Goal: Transaction & Acquisition: Purchase product/service

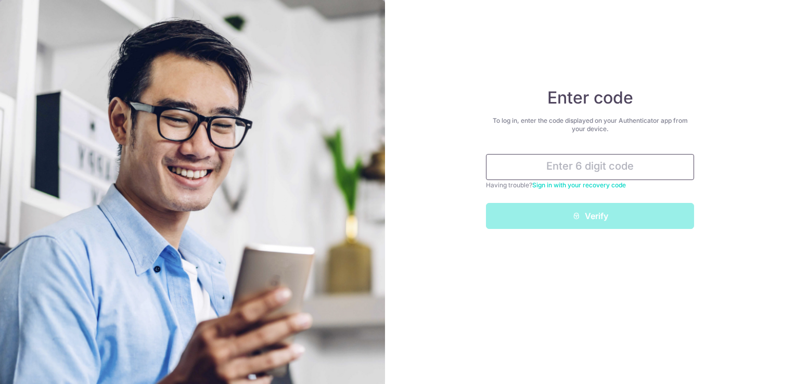
click at [621, 153] on div "Enter code To log in, enter the code displayed on your Authenticator app from y…" at bounding box center [590, 157] width 208 height 141
click at [624, 161] on input "text" at bounding box center [590, 167] width 208 height 26
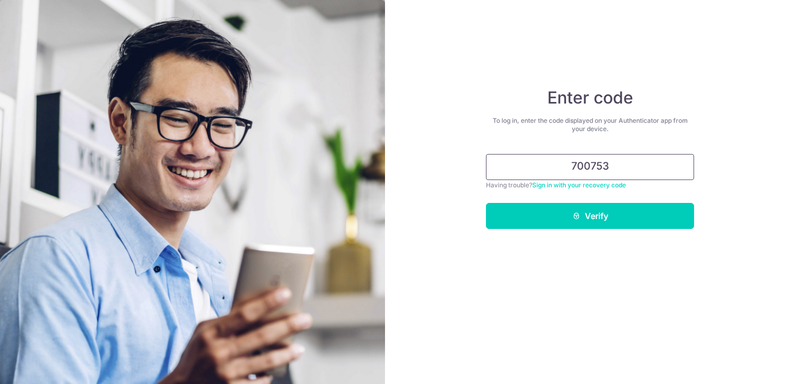
type input "700753"
click at [486, 203] on button "Verify" at bounding box center [590, 216] width 208 height 26
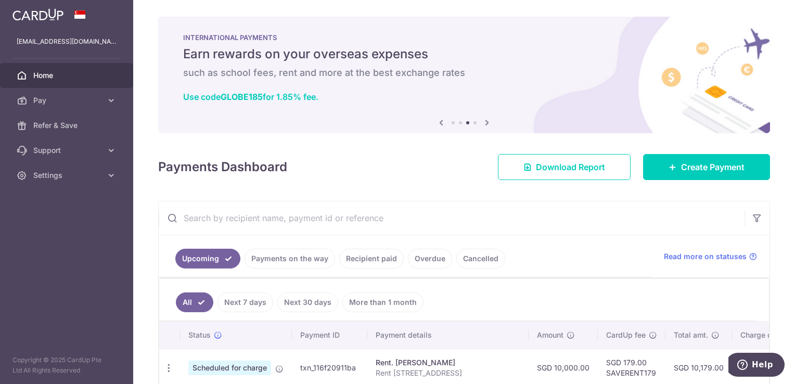
scroll to position [95, 0]
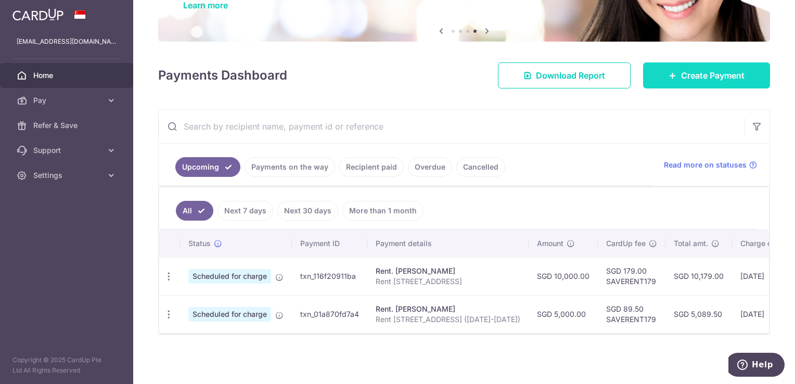
click at [700, 69] on span "Create Payment" at bounding box center [712, 75] width 63 height 12
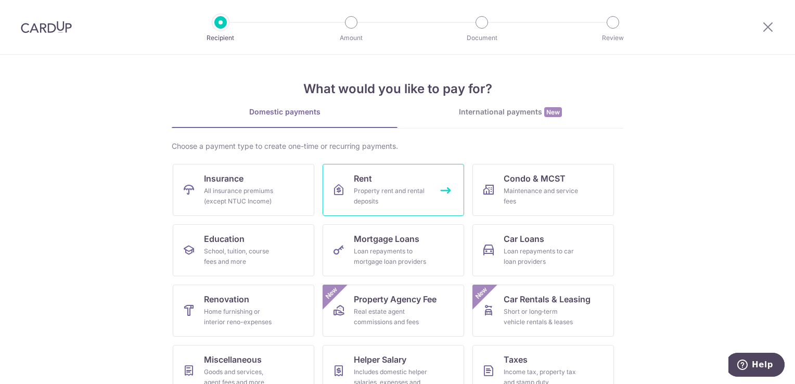
click at [385, 188] on div "Property rent and rental deposits" at bounding box center [391, 196] width 75 height 21
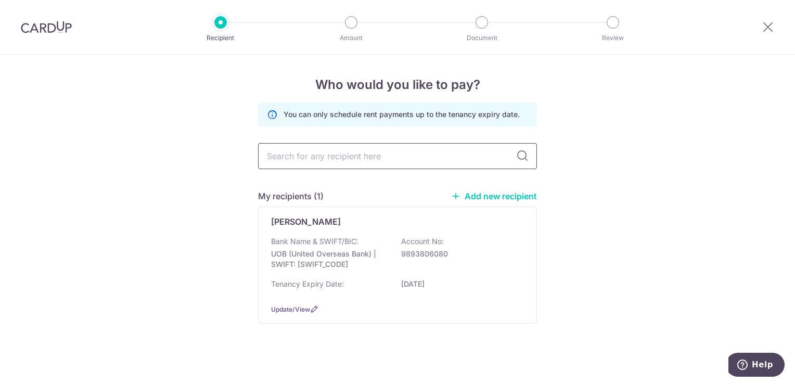
click at [310, 158] on input "text" at bounding box center [397, 156] width 279 height 26
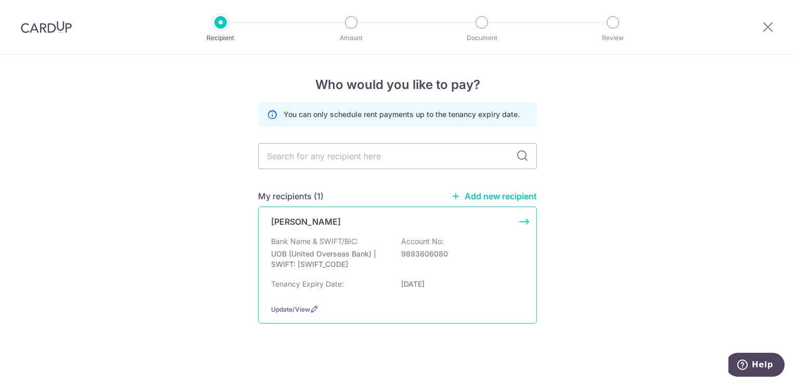
click at [326, 222] on div "LANA SURJA" at bounding box center [391, 221] width 240 height 12
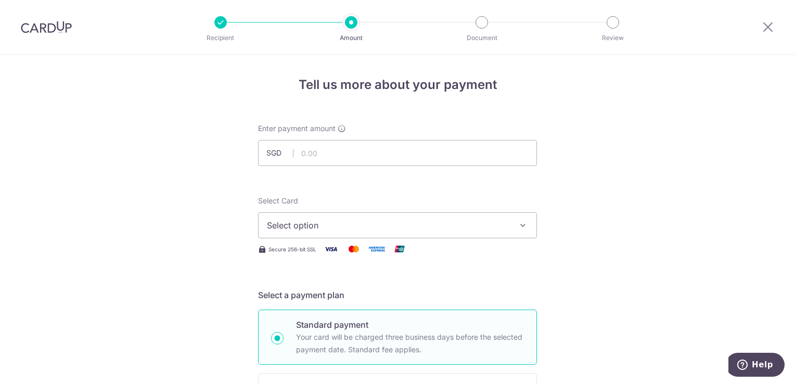
click at [46, 34] on div at bounding box center [46, 27] width 93 height 54
click at [53, 30] on img at bounding box center [46, 27] width 51 height 12
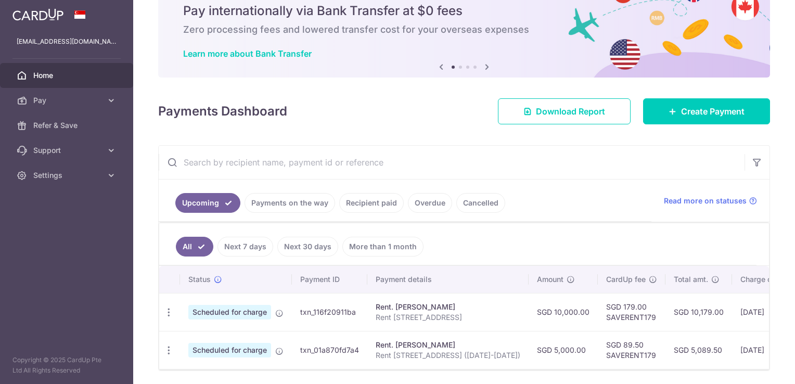
scroll to position [82, 0]
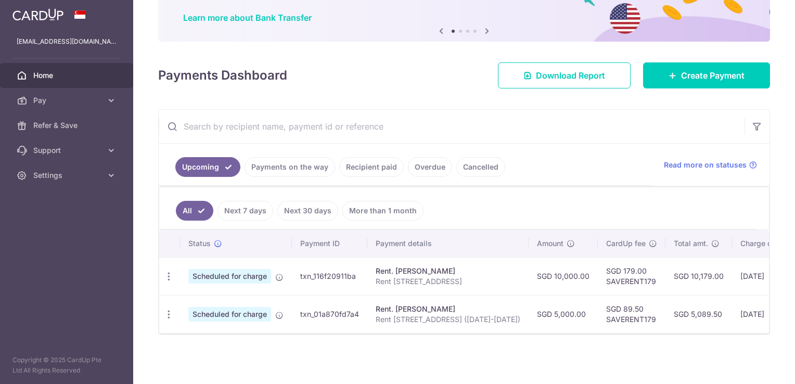
click at [393, 315] on p "Rent 0602 Melrose Park (Oct 15-31)" at bounding box center [448, 319] width 145 height 10
click at [393, 315] on p "Rent [STREET_ADDRESS] ([DATE]-[DATE])" at bounding box center [448, 319] width 145 height 10
copy tr "Rent 0602 Melrose Park (Oct 15-31)"
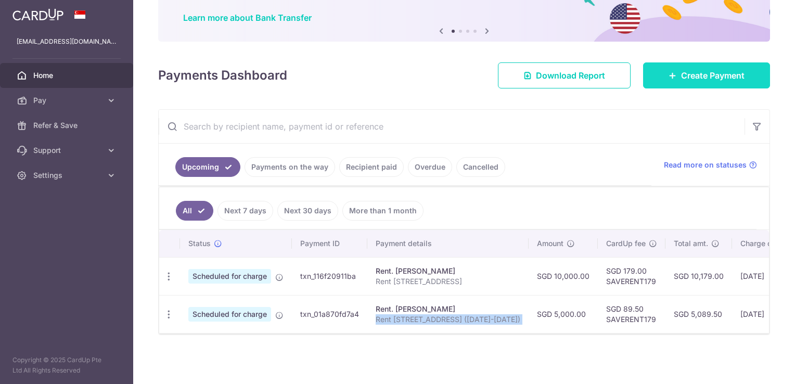
click at [706, 74] on span "Create Payment" at bounding box center [712, 75] width 63 height 12
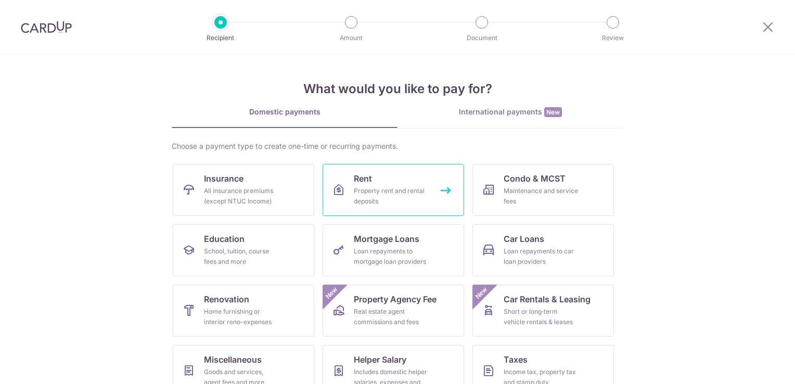
click at [392, 184] on link "Rent Property rent and rental deposits" at bounding box center [392, 190] width 141 height 52
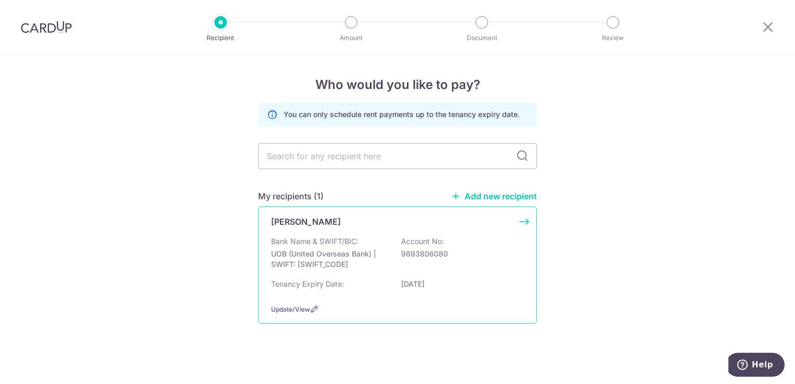
click at [312, 228] on div "[PERSON_NAME] Bank Name & SWIFT/BIC: UOB (United Overseas Bank) | SWIFT: [SWIFT…" at bounding box center [397, 264] width 279 height 117
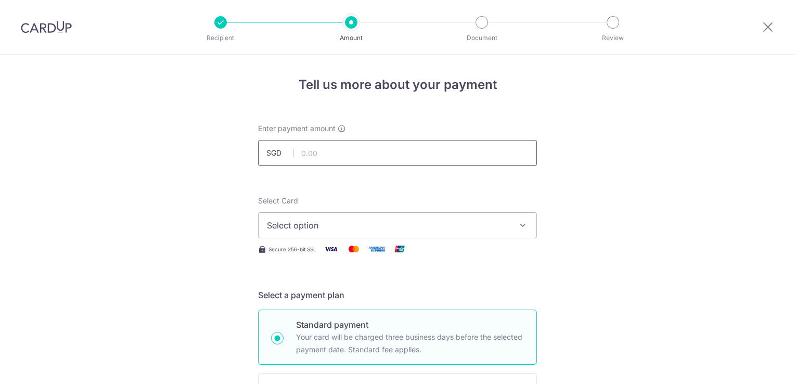
click at [329, 157] on input "text" at bounding box center [397, 153] width 279 height 26
type input "0"
type input "10,000.00"
click at [364, 221] on span "Select option" at bounding box center [388, 225] width 242 height 12
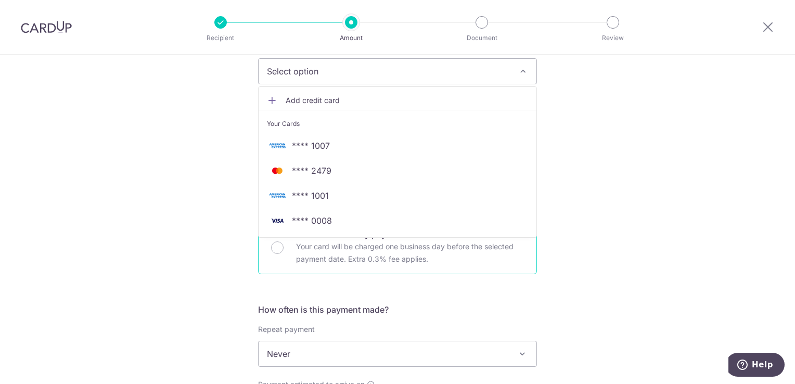
scroll to position [156, 0]
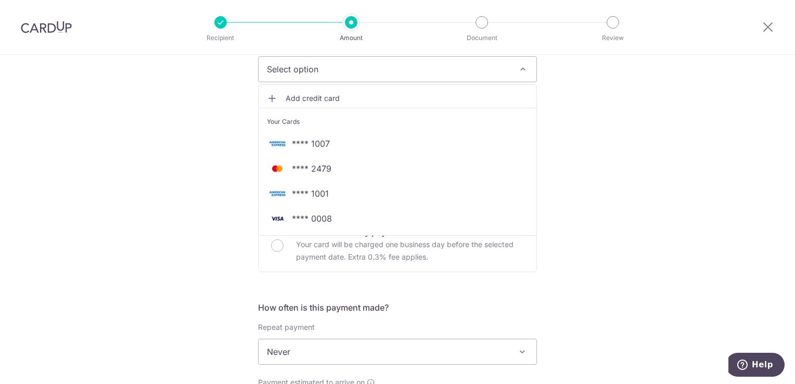
click at [312, 99] on span "Add credit card" at bounding box center [407, 98] width 242 height 10
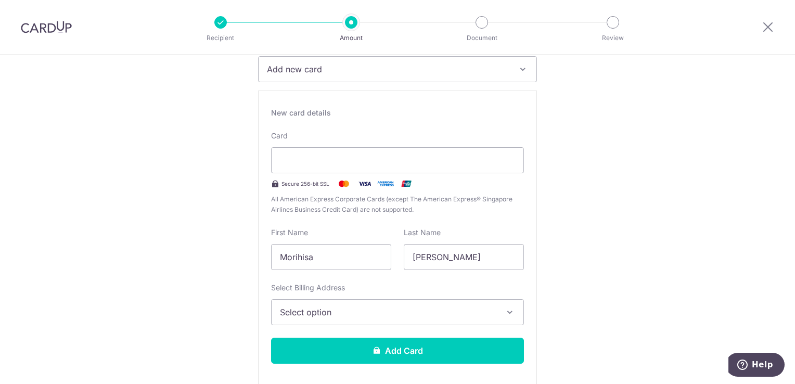
click at [451, 316] on span "Select option" at bounding box center [388, 312] width 216 height 12
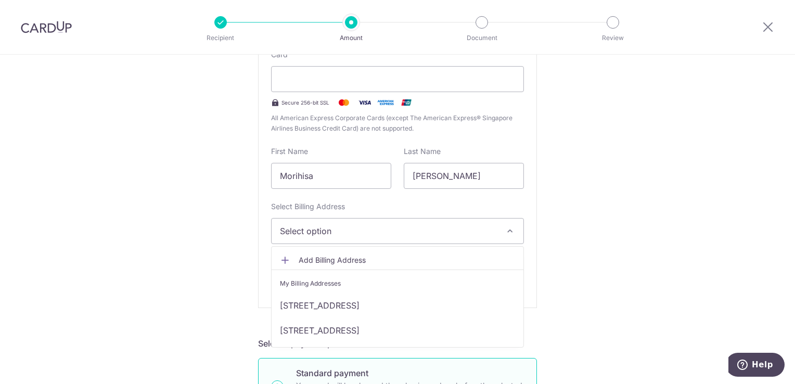
scroll to position [260, 0]
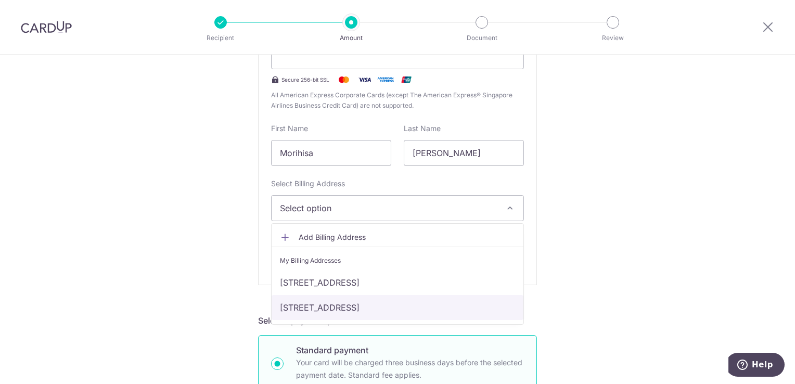
click at [304, 306] on link "91 Kellock Road, Melrose Park #06-02, Singapore, Singapore, Singapore-248903" at bounding box center [397, 307] width 252 height 25
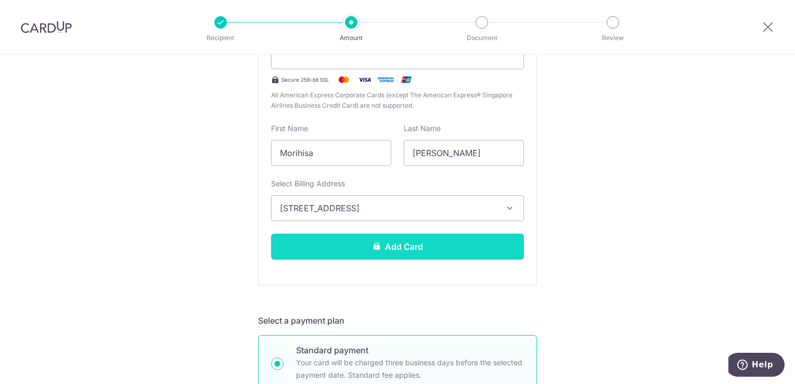
click at [406, 252] on button "Add Card" at bounding box center [397, 247] width 253 height 26
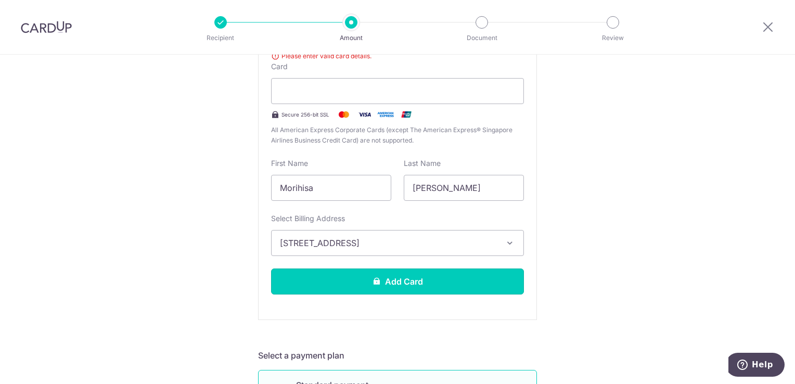
scroll to position [171, 0]
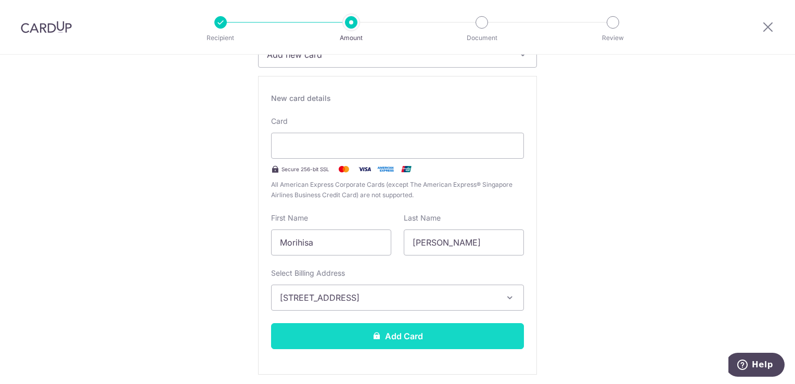
click at [419, 340] on button "Add Card" at bounding box center [397, 336] width 253 height 26
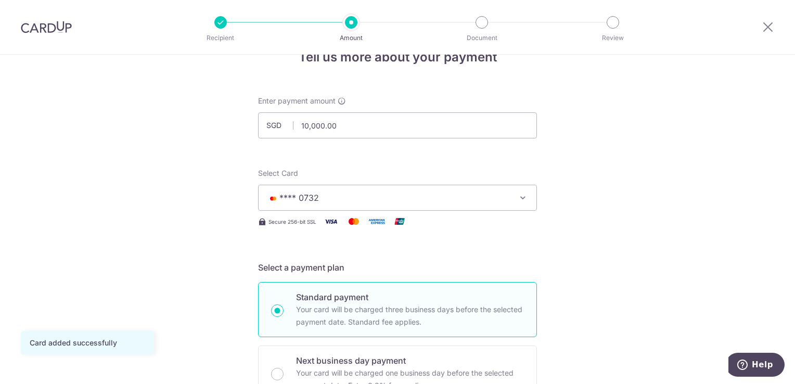
scroll to position [52, 0]
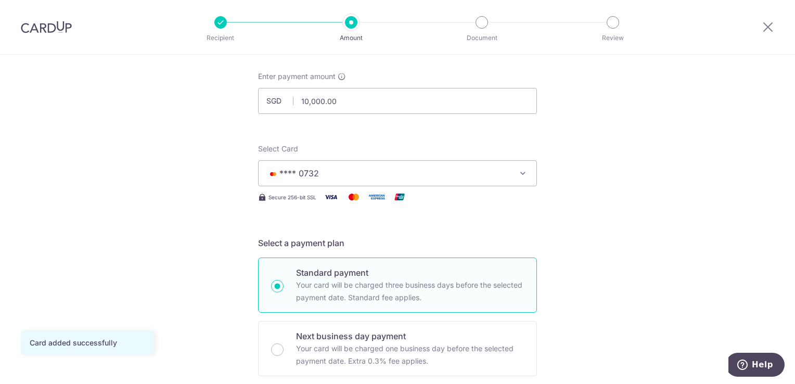
click at [527, 177] on button "**** 0732" at bounding box center [397, 173] width 279 height 26
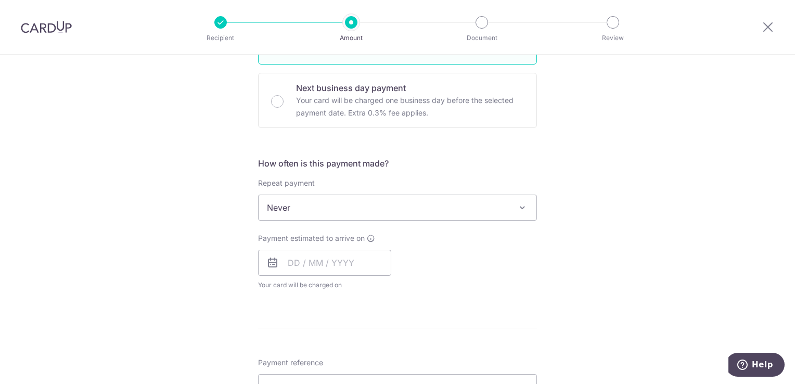
scroll to position [364, 0]
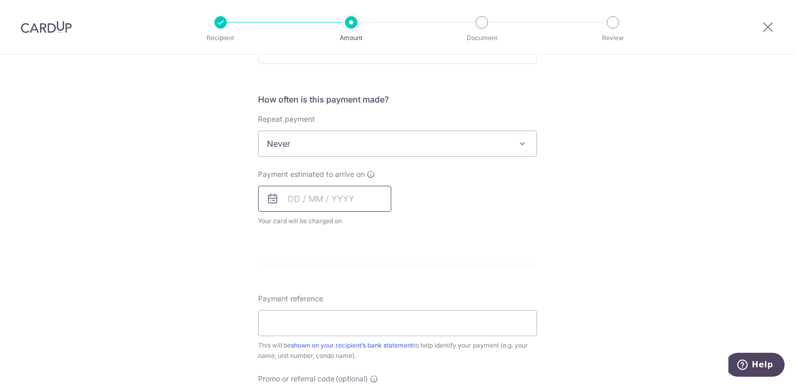
click at [293, 198] on input "text" at bounding box center [324, 199] width 133 height 26
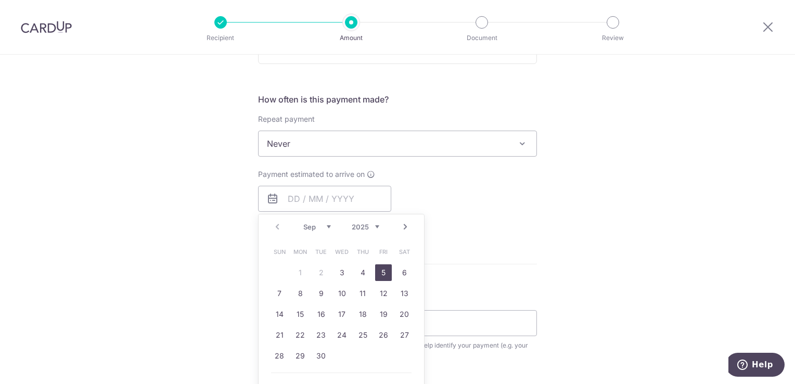
click at [378, 271] on link "5" at bounding box center [383, 272] width 17 height 17
type input "05/09/2025"
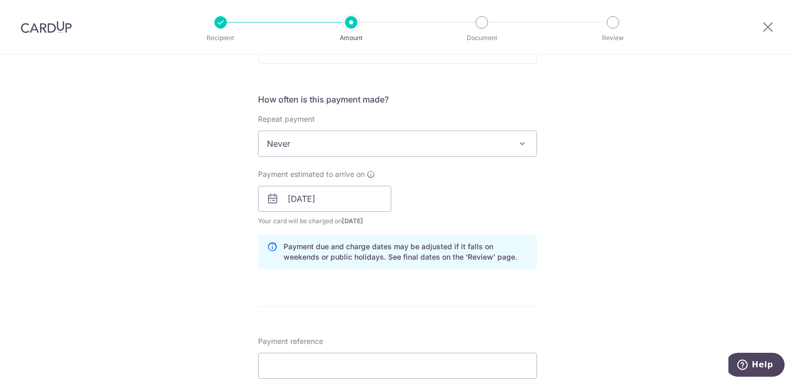
click at [736, 236] on div "Tell us more about your payment Enter payment amount SGD 10,000.00 10000.00 Car…" at bounding box center [397, 183] width 795 height 984
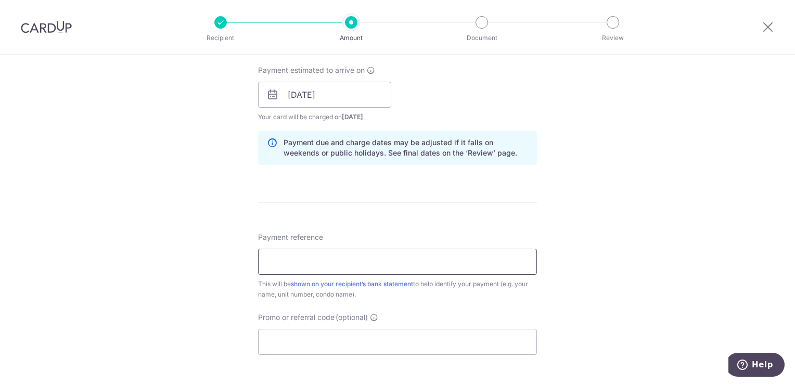
click at [280, 254] on input "Payment reference" at bounding box center [397, 262] width 279 height 26
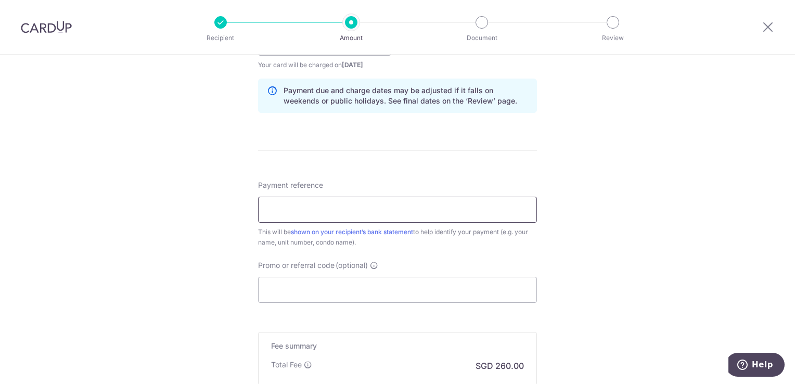
type input "Rent [GEOGRAPHIC_DATA] 0602"
click at [315, 291] on input "Promo or referral code (optional)" at bounding box center [397, 290] width 279 height 26
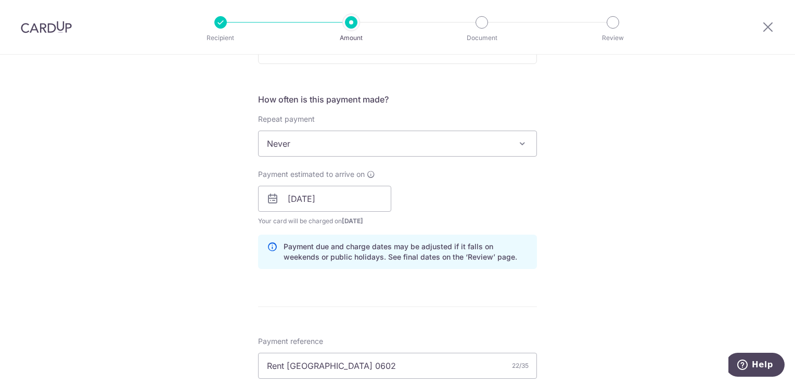
scroll to position [156, 0]
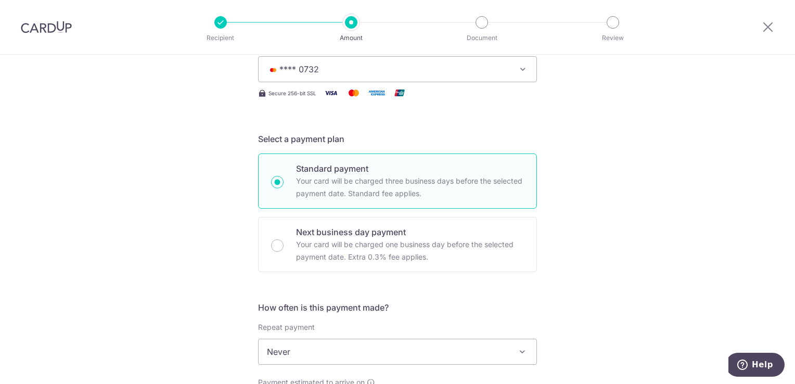
click at [56, 32] on img at bounding box center [46, 27] width 51 height 12
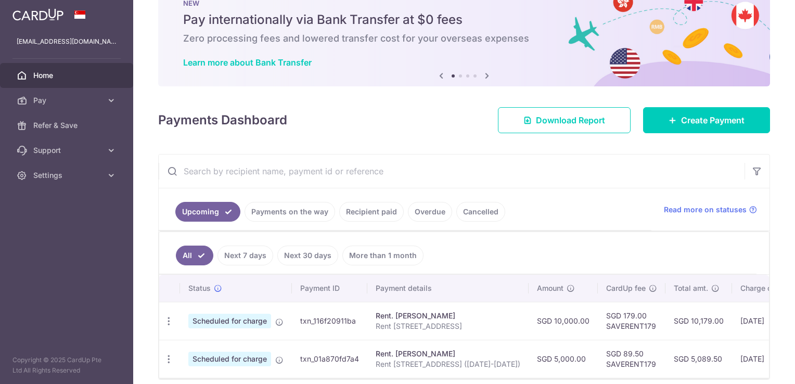
scroll to position [82, 0]
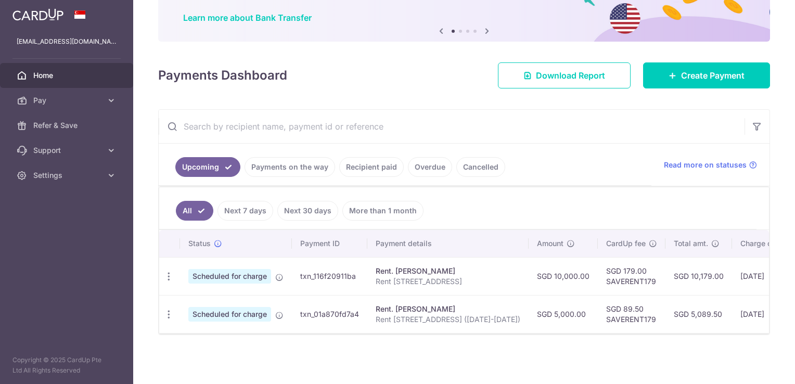
click at [598, 279] on td "SGD 179.00 SAVERENT179" at bounding box center [632, 276] width 68 height 38
drag, startPoint x: 598, startPoint y: 279, endPoint x: 617, endPoint y: 277, distance: 19.9
copy td "SAVERENT179"
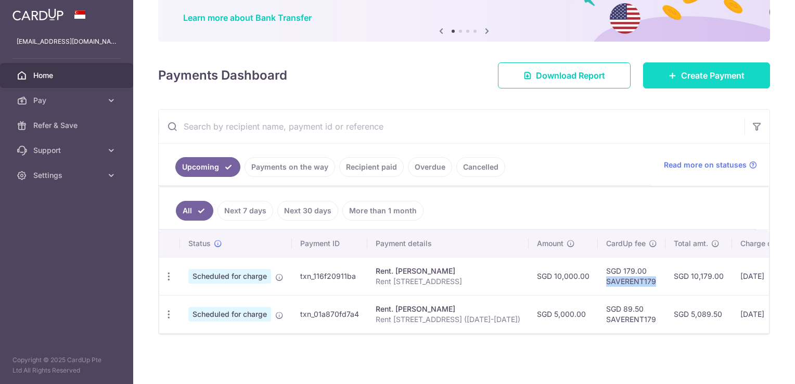
click at [716, 69] on span "Create Payment" at bounding box center [712, 75] width 63 height 12
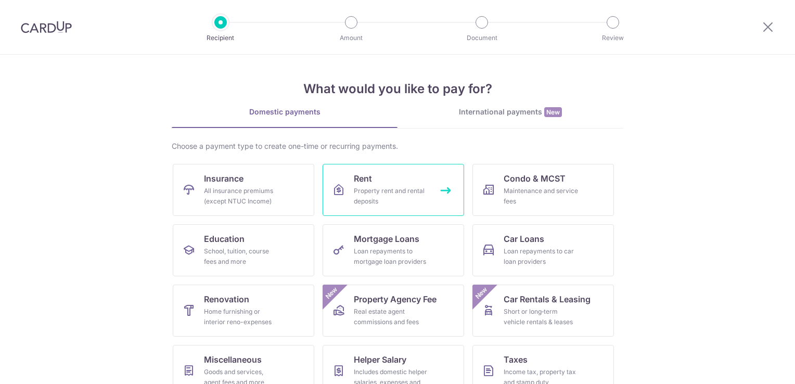
click at [399, 187] on div "Property rent and rental deposits" at bounding box center [391, 196] width 75 height 21
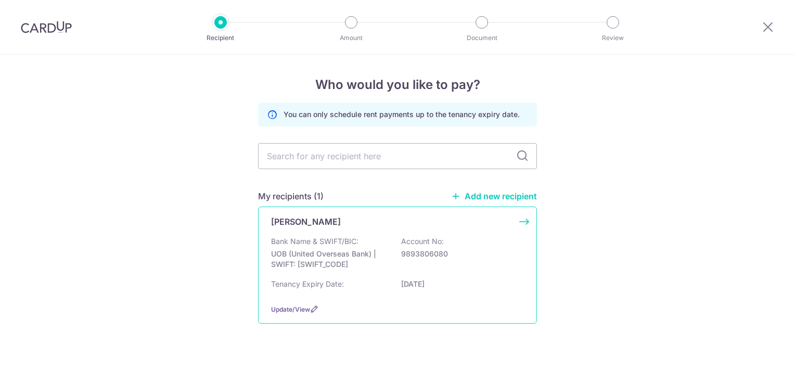
click at [312, 251] on p "UOB (United Overseas Bank) | SWIFT: [SWIFT_CODE]" at bounding box center [329, 259] width 117 height 21
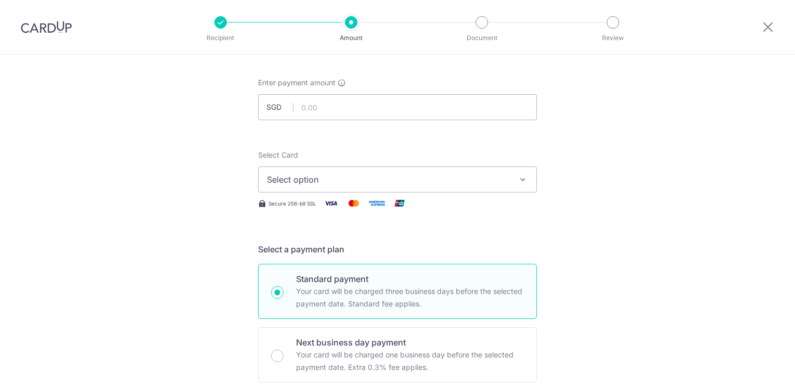
scroll to position [52, 0]
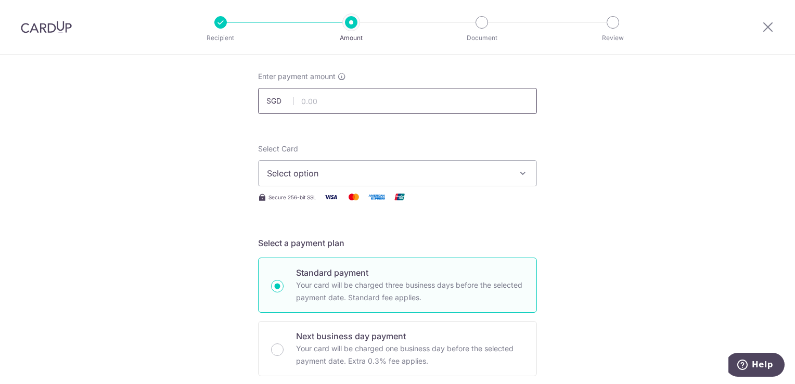
click at [327, 98] on input "text" at bounding box center [397, 101] width 279 height 26
type input "10,000.00"
click at [347, 174] on span "Select option" at bounding box center [388, 173] width 242 height 12
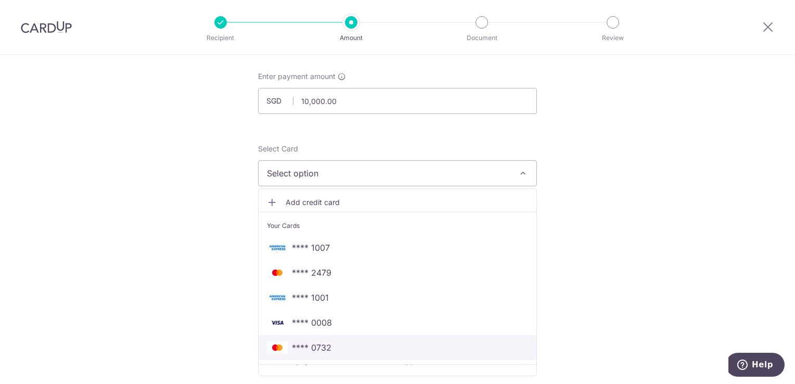
click at [339, 342] on span "**** 0732" at bounding box center [397, 347] width 261 height 12
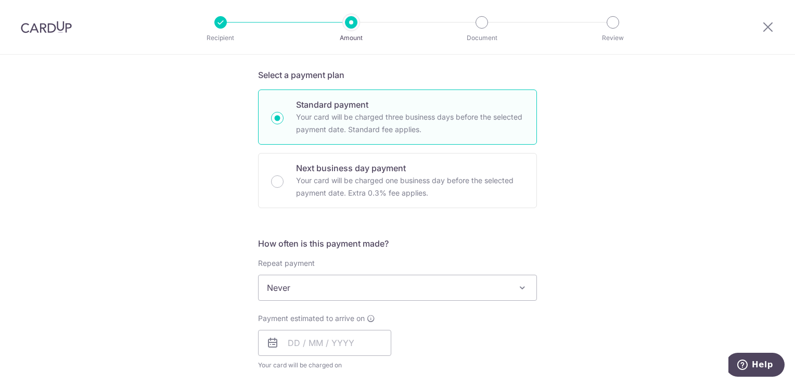
scroll to position [260, 0]
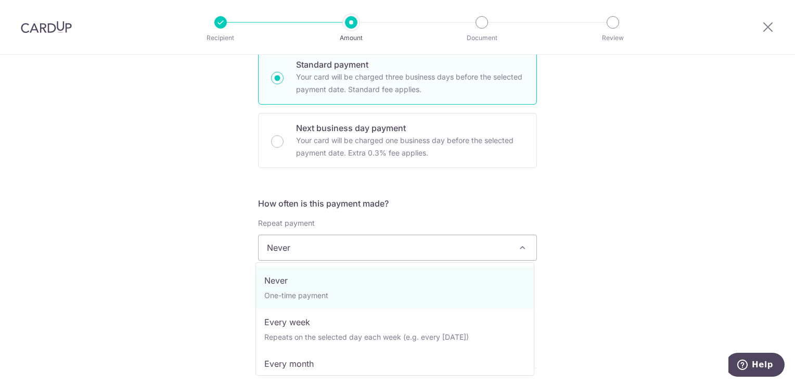
click at [302, 252] on span "Never" at bounding box center [397, 247] width 278 height 25
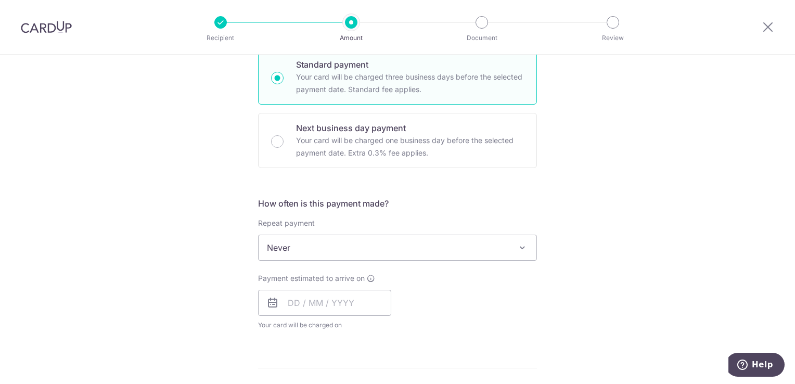
click at [302, 252] on span "Never" at bounding box center [397, 247] width 278 height 25
click at [290, 300] on input "text" at bounding box center [324, 303] width 133 height 26
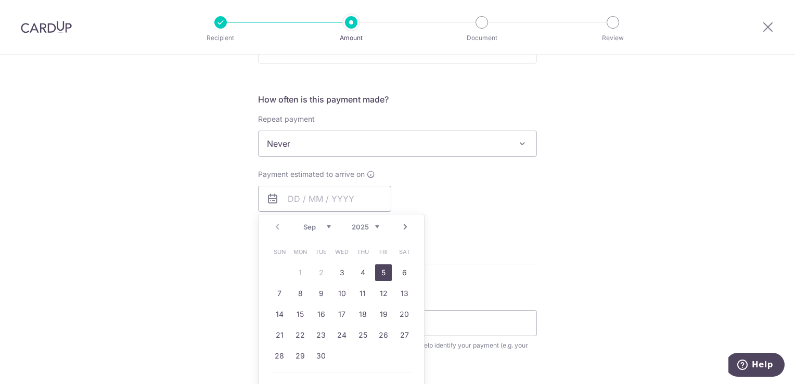
click at [379, 267] on link "5" at bounding box center [383, 272] width 17 height 17
type input "[DATE]"
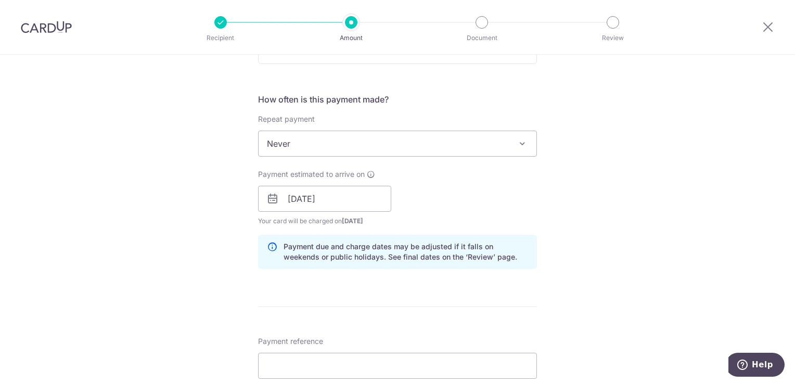
click at [168, 266] on div "Tell us more about your payment Enter payment amount SGD 10,000.00 10000.00 Sel…" at bounding box center [397, 183] width 795 height 984
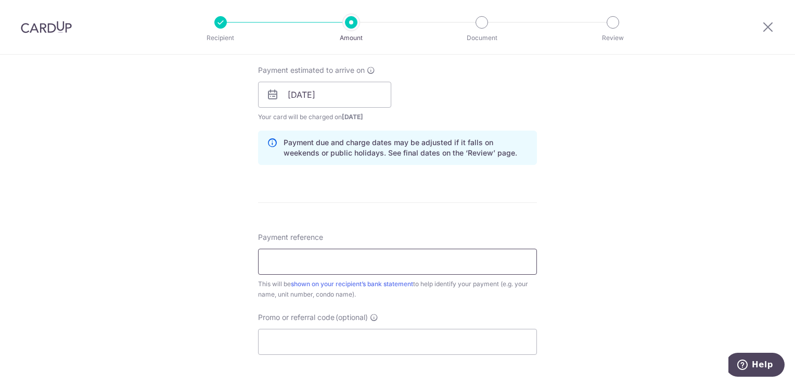
click at [281, 262] on input "Payment reference" at bounding box center [397, 262] width 279 height 26
type input "Rent [GEOGRAPHIC_DATA] 0602"
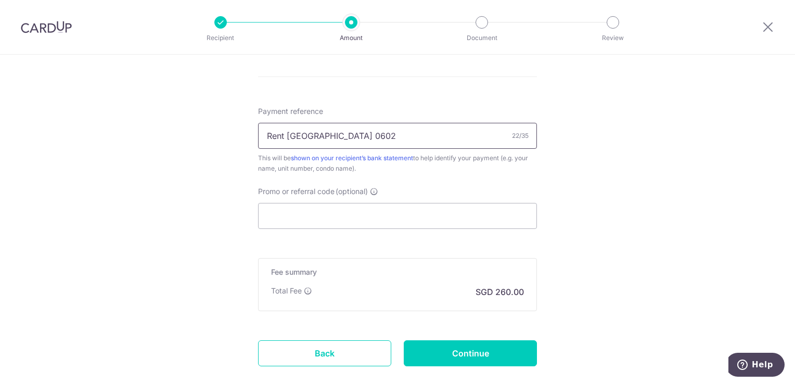
scroll to position [599, 0]
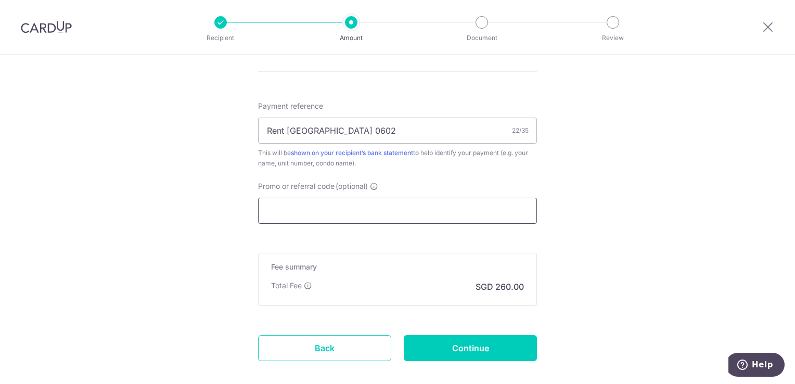
click at [290, 203] on input "Promo or referral code (optional)" at bounding box center [397, 211] width 279 height 26
paste input "SAVERENT179"
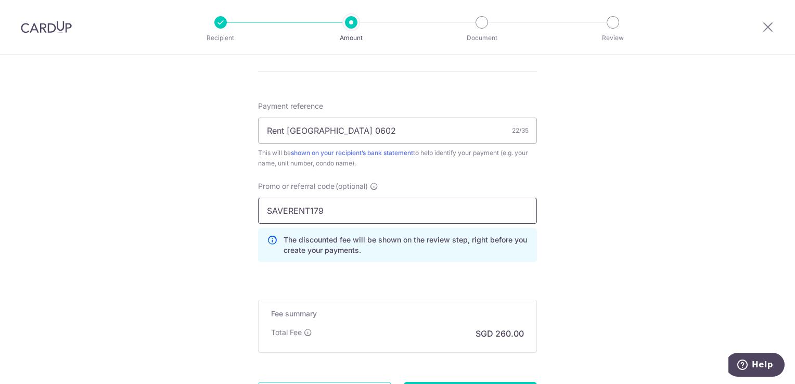
type input "SAVERENT179"
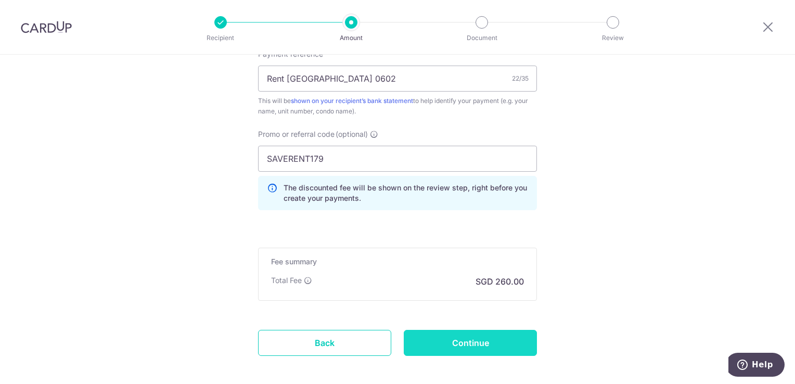
click at [476, 345] on input "Continue" at bounding box center [470, 343] width 133 height 26
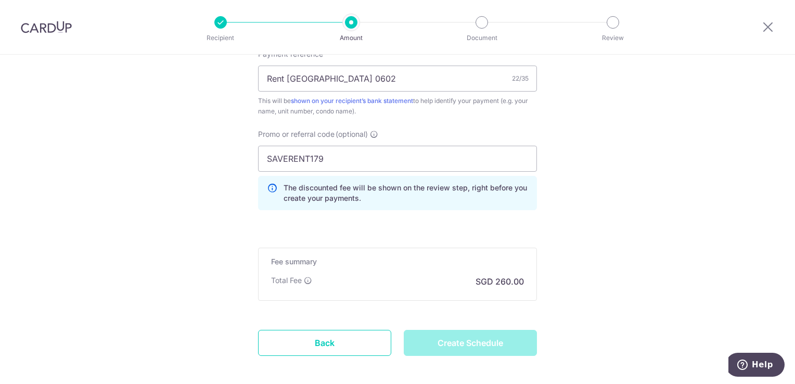
type input "Create Schedule"
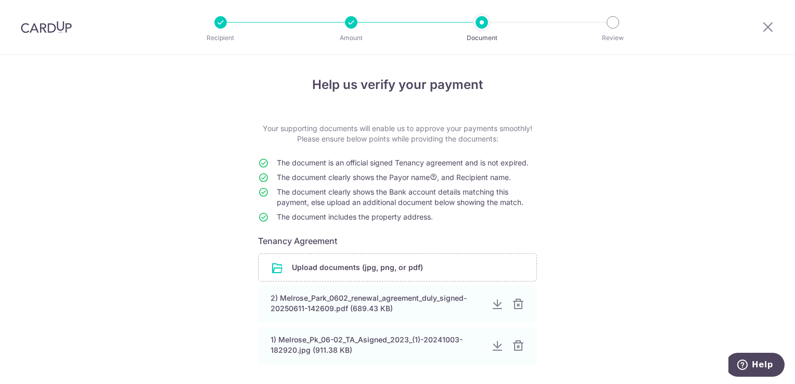
scroll to position [90, 0]
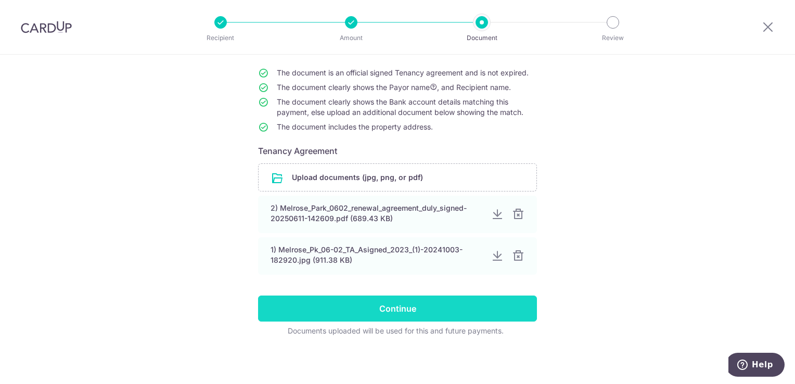
click at [413, 309] on input "Continue" at bounding box center [397, 308] width 279 height 26
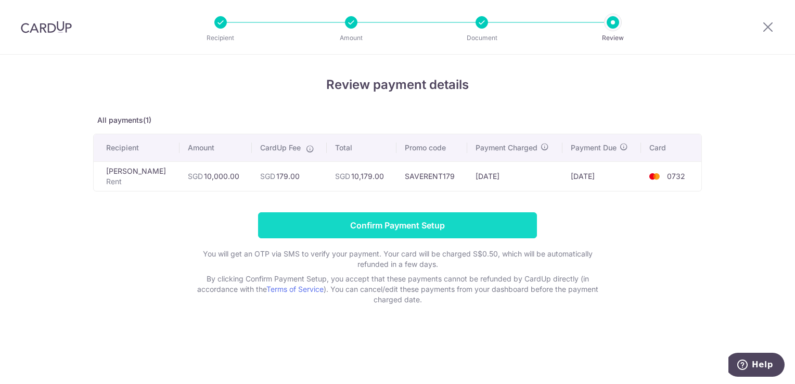
click at [450, 232] on input "Confirm Payment Setup" at bounding box center [397, 225] width 279 height 26
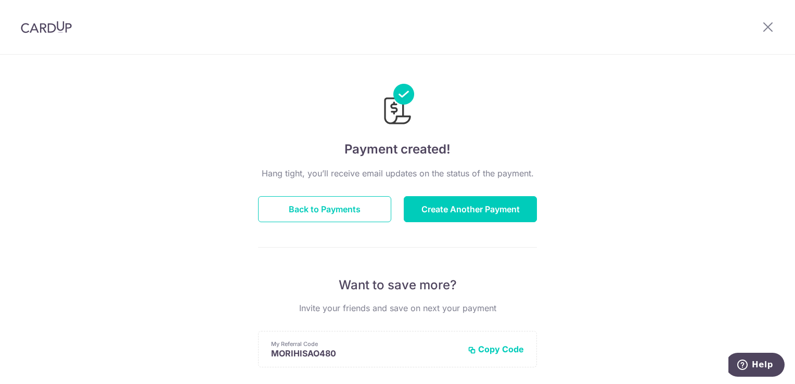
click at [50, 23] on img at bounding box center [46, 27] width 51 height 12
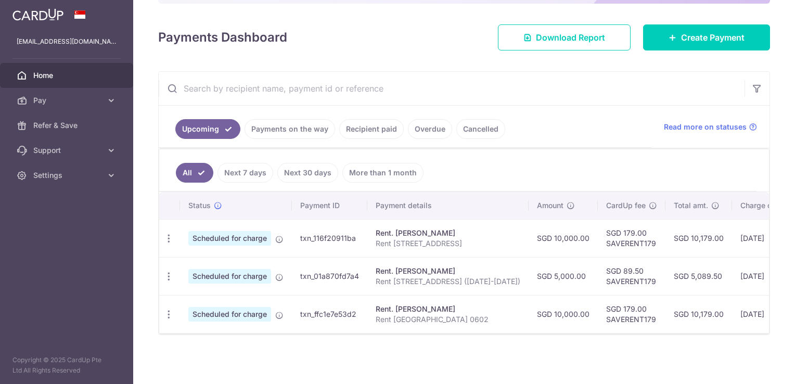
scroll to position [120, 0]
click at [164, 312] on icon "button" at bounding box center [168, 314] width 11 height 11
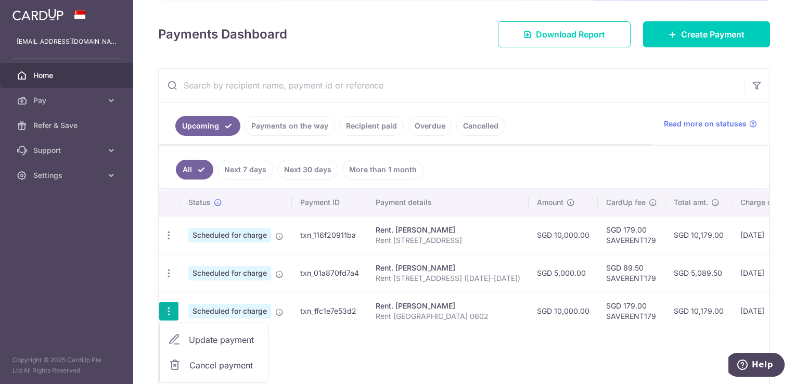
scroll to position [172, 0]
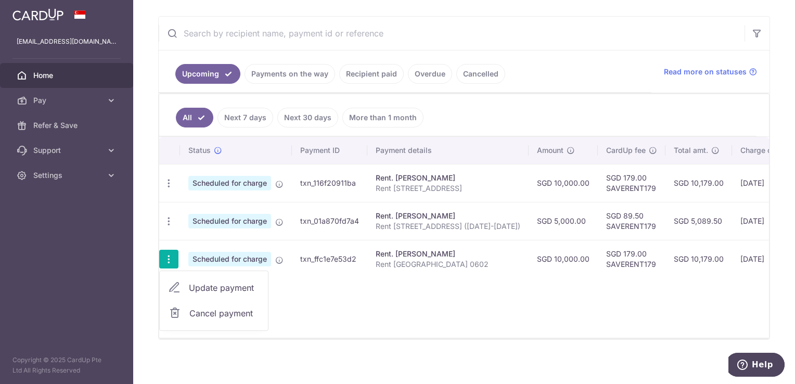
drag, startPoint x: 356, startPoint y: 308, endPoint x: 302, endPoint y: 284, distance: 58.9
click at [356, 308] on div "Status Payment ID Payment details Amount CardUp fee Total amt. Charge date Due …" at bounding box center [464, 237] width 610 height 201
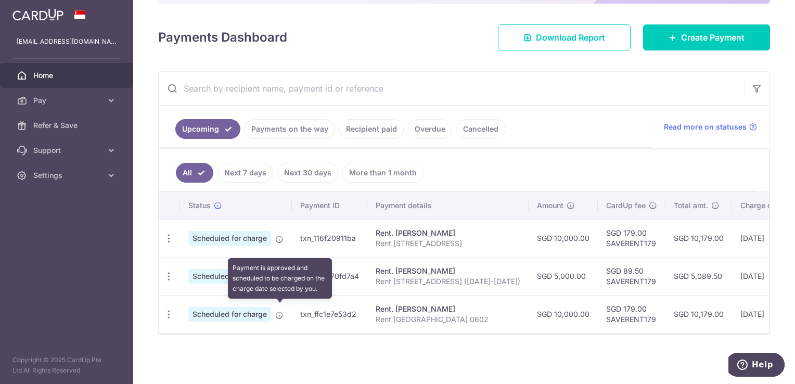
click at [281, 313] on icon at bounding box center [279, 315] width 8 height 8
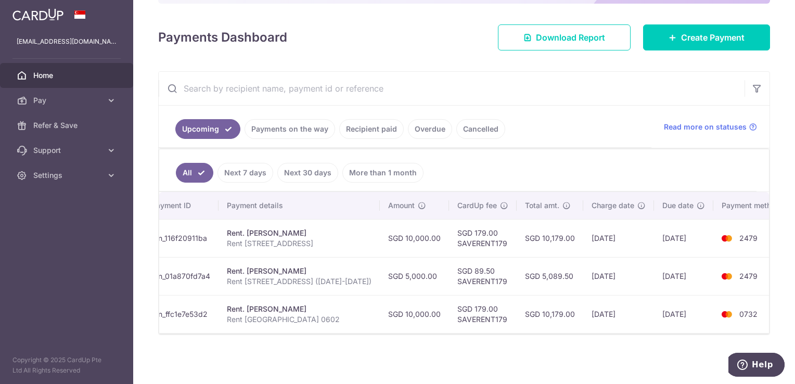
scroll to position [0, 0]
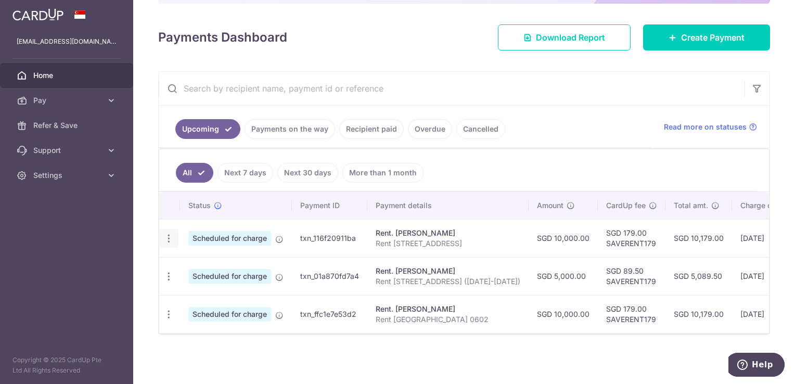
click at [169, 233] on icon "button" at bounding box center [168, 238] width 11 height 11
click at [206, 288] on span "Cancel payment" at bounding box center [224, 292] width 70 height 12
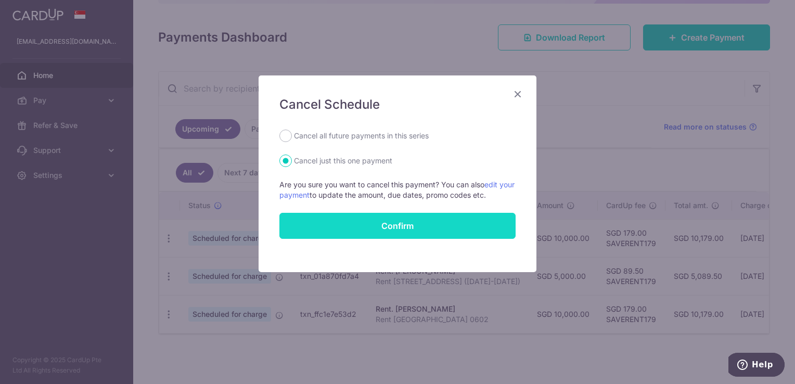
click at [415, 229] on button "Confirm" at bounding box center [397, 226] width 236 height 26
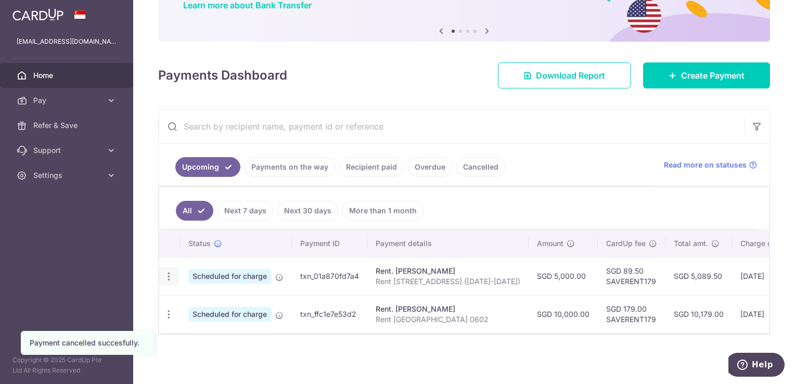
click at [169, 271] on icon "button" at bounding box center [168, 276] width 11 height 11
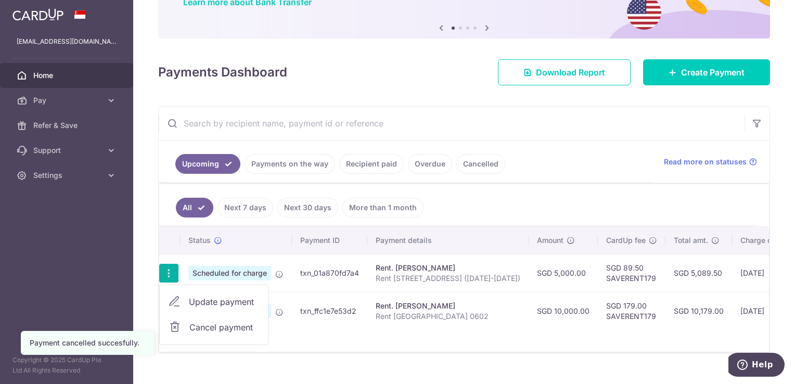
click at [237, 325] on span "Cancel payment" at bounding box center [224, 327] width 70 height 12
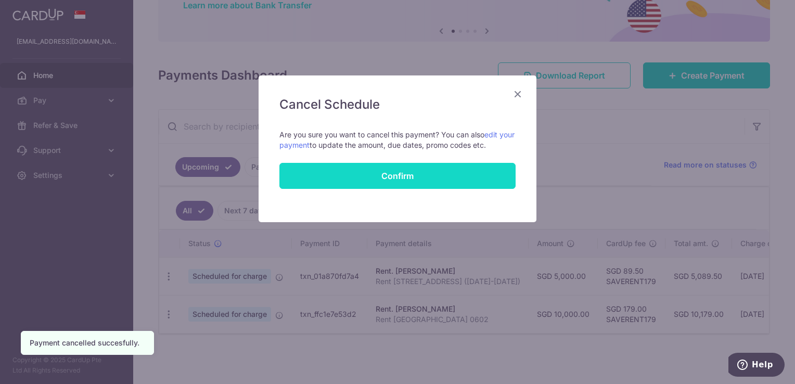
click at [437, 178] on button "Confirm" at bounding box center [397, 176] width 236 height 26
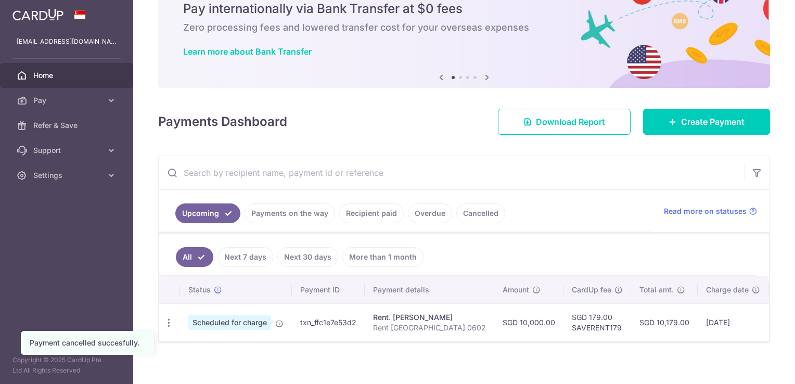
scroll to position [57, 0]
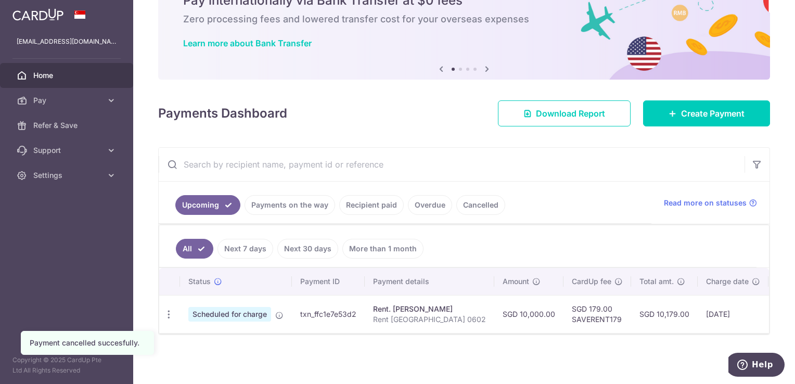
drag, startPoint x: 508, startPoint y: 333, endPoint x: 796, endPoint y: 335, distance: 288.7
click at [794, 335] on html "[EMAIL_ADDRESS][DOMAIN_NAME] Home Pay Payments Recipients Cards Refer & Save Su…" at bounding box center [397, 192] width 795 height 384
click at [712, 110] on span "Create Payment" at bounding box center [712, 113] width 63 height 12
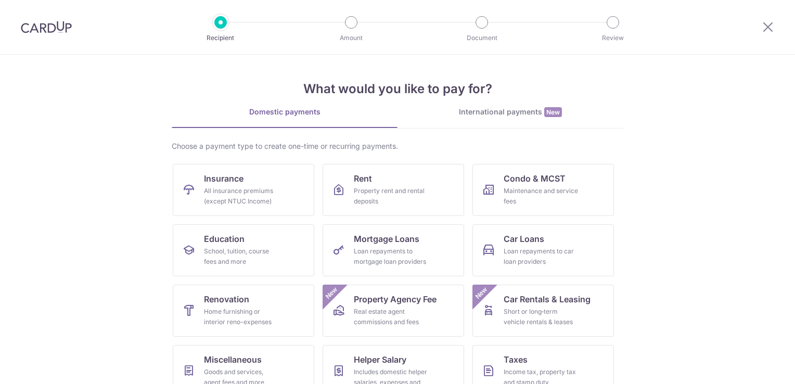
scroll to position [52, 0]
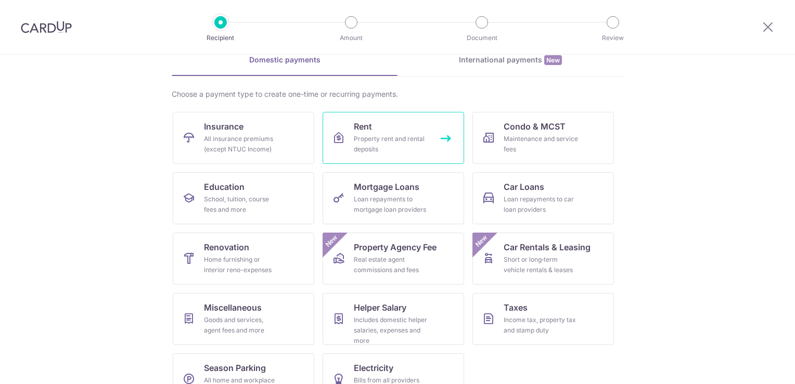
click at [364, 131] on span "Rent" at bounding box center [363, 126] width 18 height 12
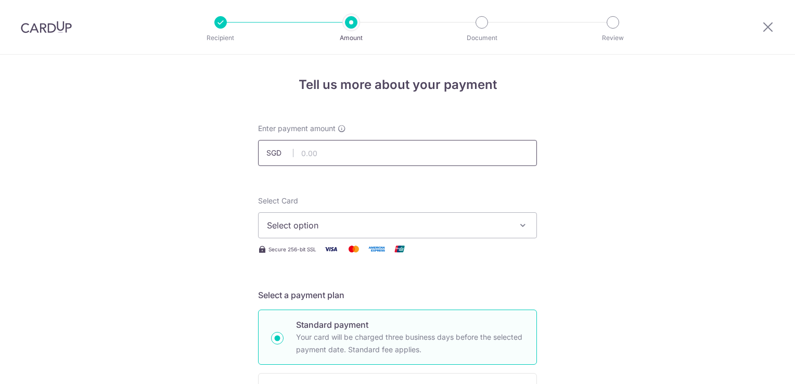
click at [327, 156] on input "text" at bounding box center [397, 153] width 279 height 26
type input "5,000.00"
click at [317, 229] on span "Select option" at bounding box center [388, 225] width 242 height 12
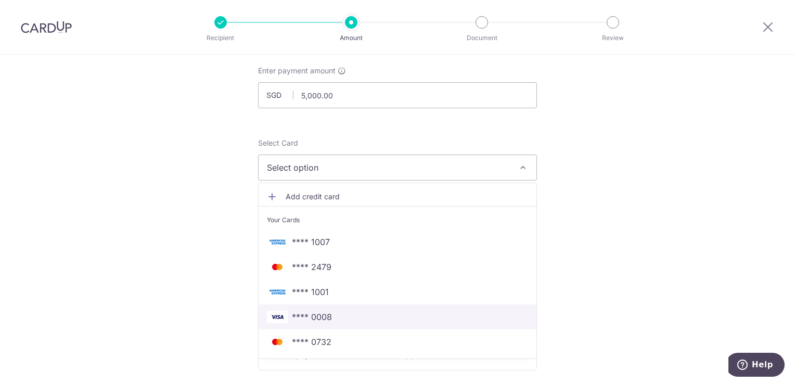
scroll to position [104, 0]
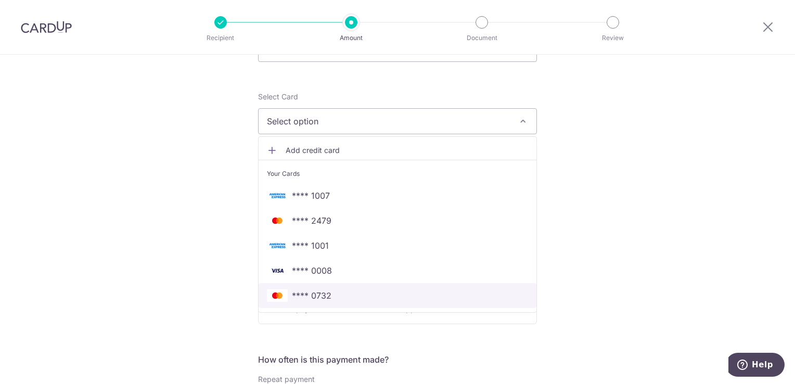
click at [327, 301] on span "**** 0732" at bounding box center [312, 295] width 40 height 12
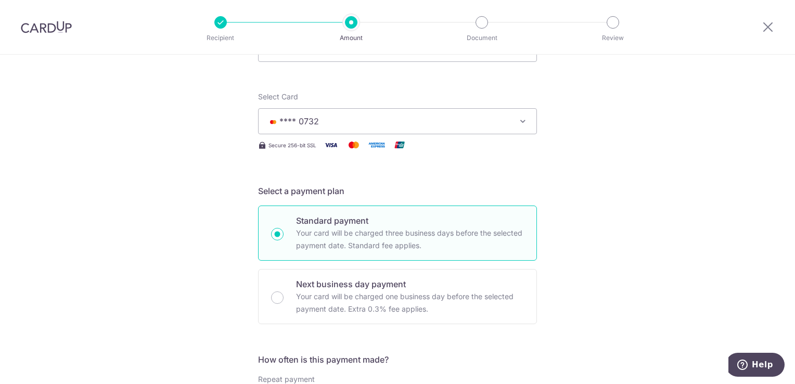
scroll to position [260, 0]
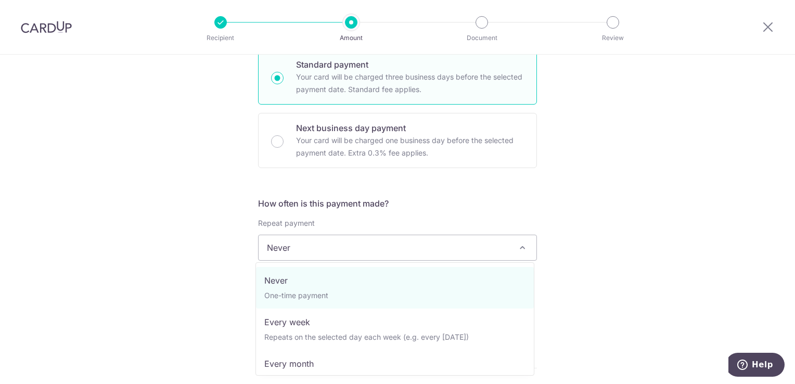
click at [328, 243] on span "Never" at bounding box center [397, 247] width 278 height 25
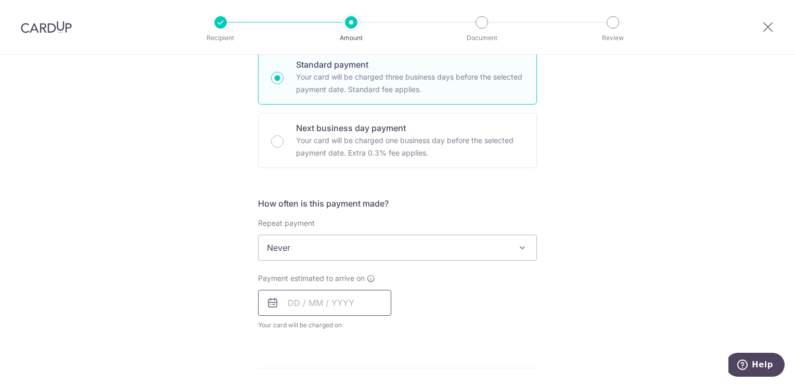
click at [287, 304] on input "text" at bounding box center [324, 303] width 133 height 26
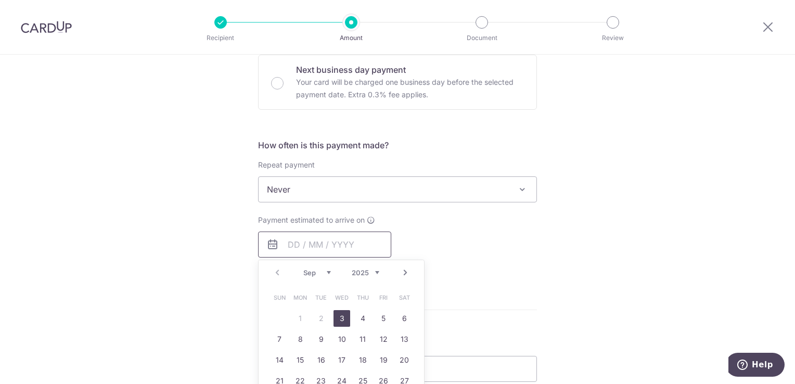
scroll to position [416, 0]
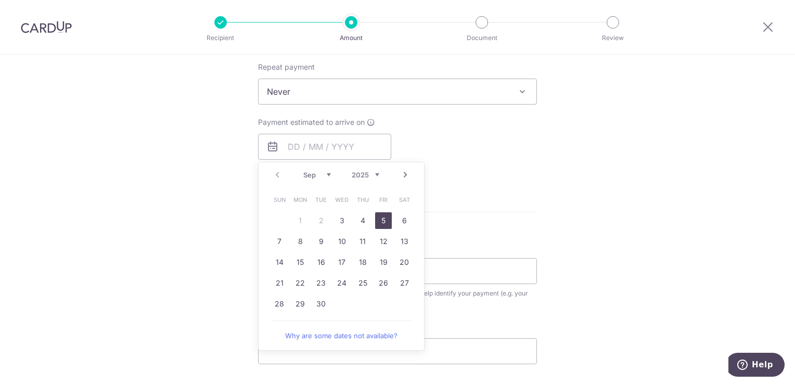
click at [382, 222] on link "5" at bounding box center [383, 220] width 17 height 17
type input "[DATE]"
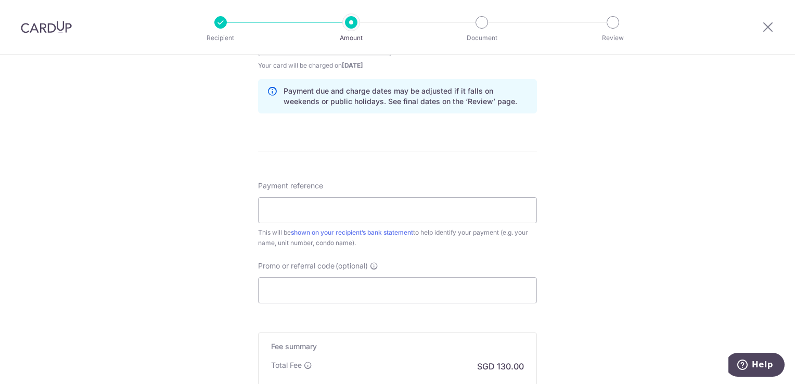
scroll to position [520, 0]
click at [285, 211] on input "Payment reference" at bounding box center [397, 210] width 279 height 26
type input "Rent [STREET_ADDRESS] ([DATE]-[DATE])"
click at [306, 294] on input "Promo or referral code (optional)" at bounding box center [397, 290] width 279 height 26
paste input "SAVERENT179"
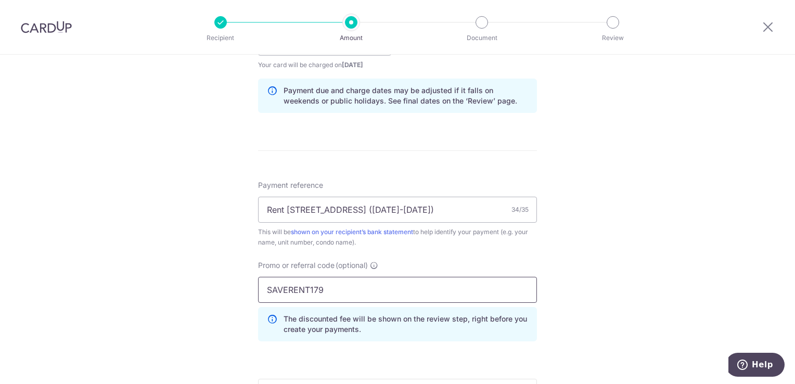
type input "SAVERENT179"
click at [195, 286] on div "Tell us more about your payment Enter payment amount SGD 5,000.00 5000.00 Selec…" at bounding box center [397, 50] width 795 height 1030
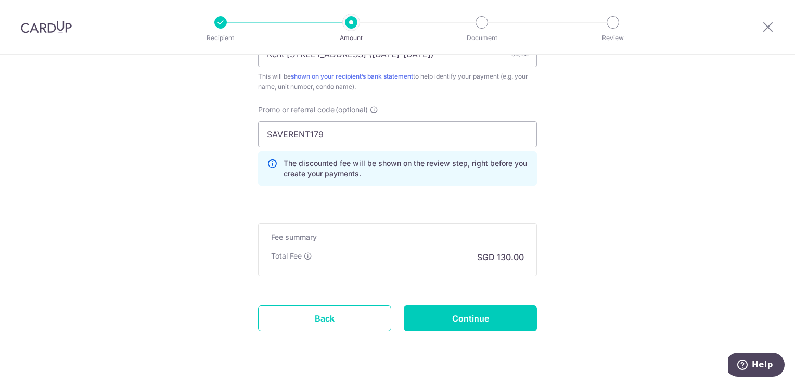
scroll to position [676, 0]
click at [500, 321] on input "Continue" at bounding box center [470, 318] width 133 height 26
type input "Create Schedule"
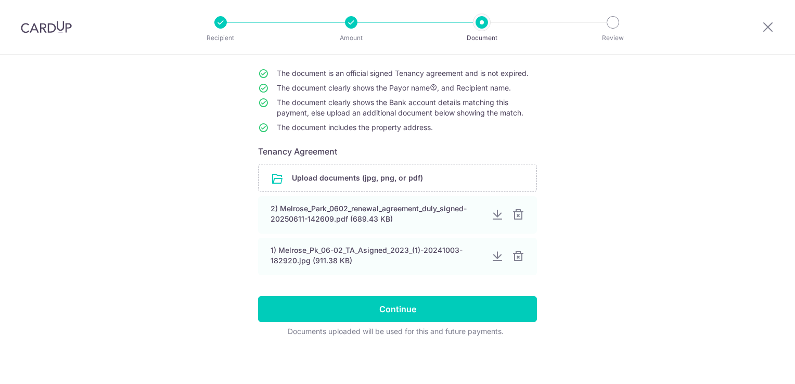
scroll to position [90, 0]
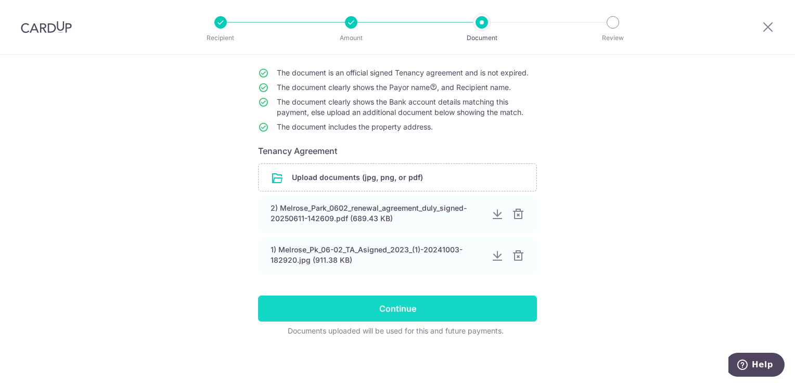
click at [399, 308] on input "Continue" at bounding box center [397, 308] width 279 height 26
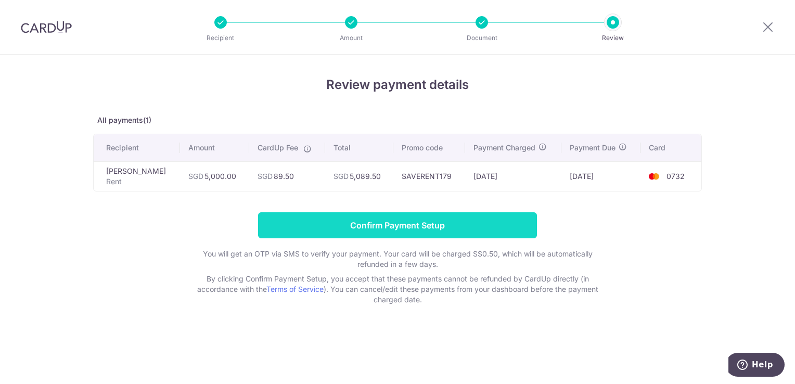
click at [497, 219] on input "Confirm Payment Setup" at bounding box center [397, 225] width 279 height 26
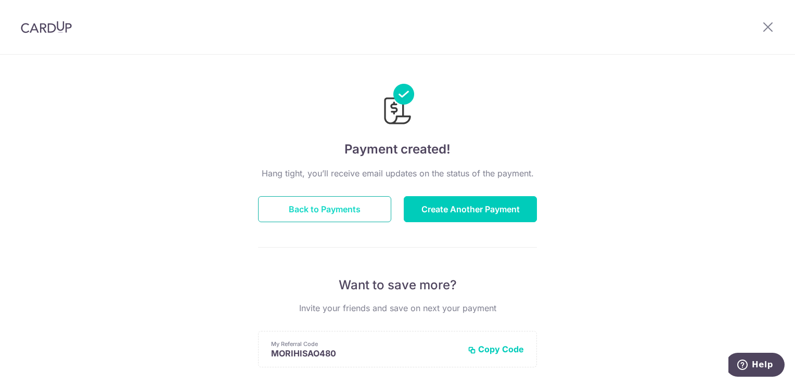
click at [337, 207] on button "Back to Payments" at bounding box center [324, 209] width 133 height 26
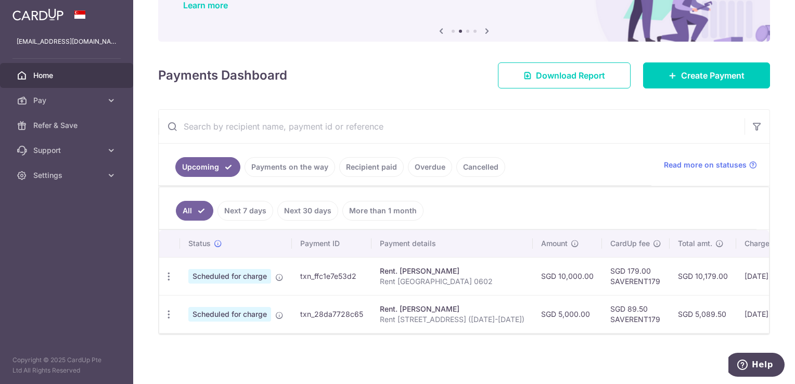
scroll to position [0, 152]
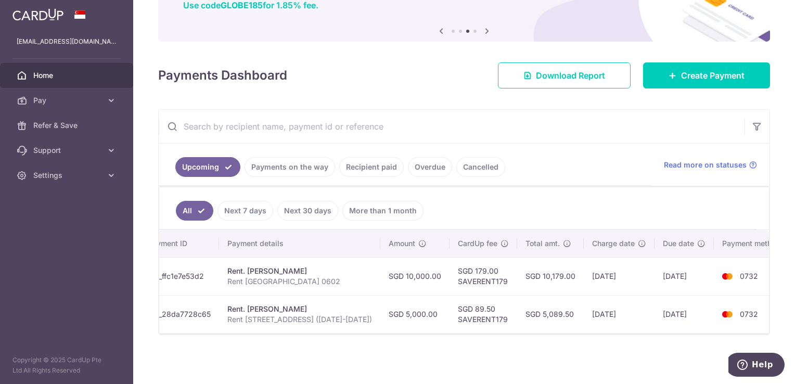
click at [670, 334] on div at bounding box center [464, 333] width 610 height 1
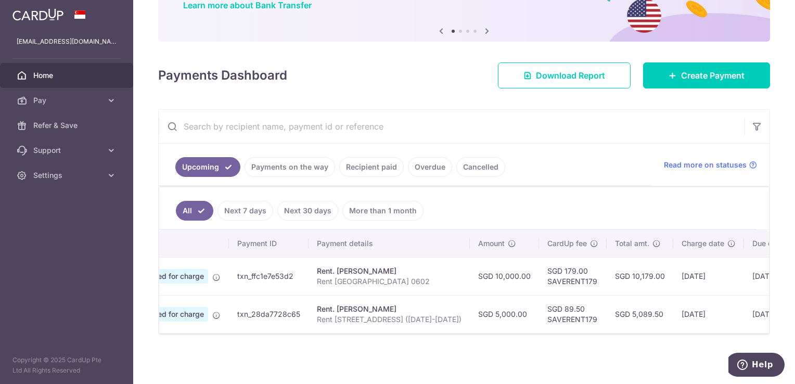
scroll to position [0, 0]
